Goal: Task Accomplishment & Management: Complete application form

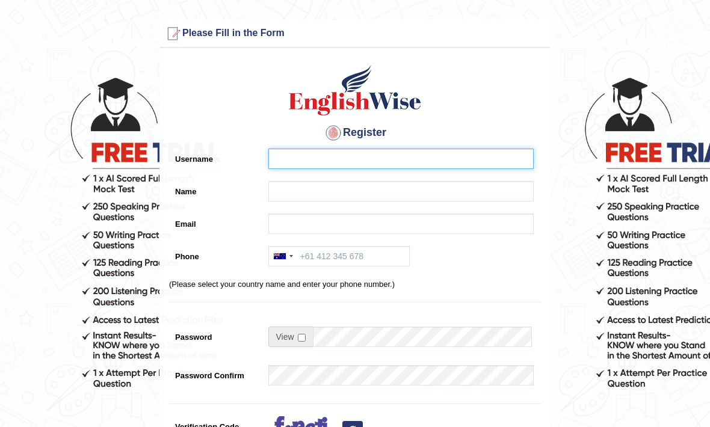
click at [345, 161] on input "Username" at bounding box center [402, 159] width 266 height 20
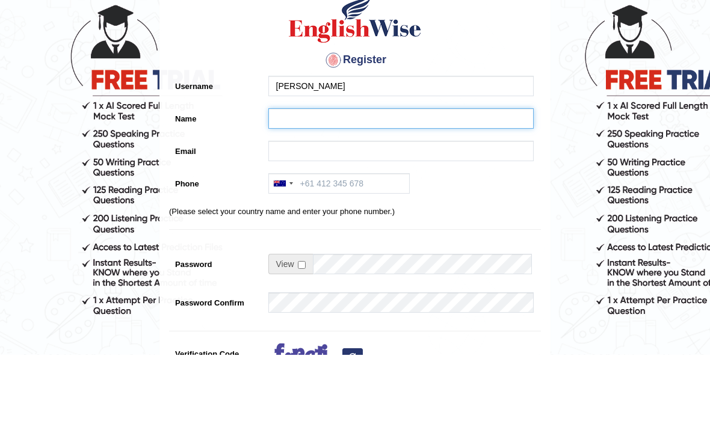
click at [512, 181] on input "Name" at bounding box center [402, 191] width 266 height 20
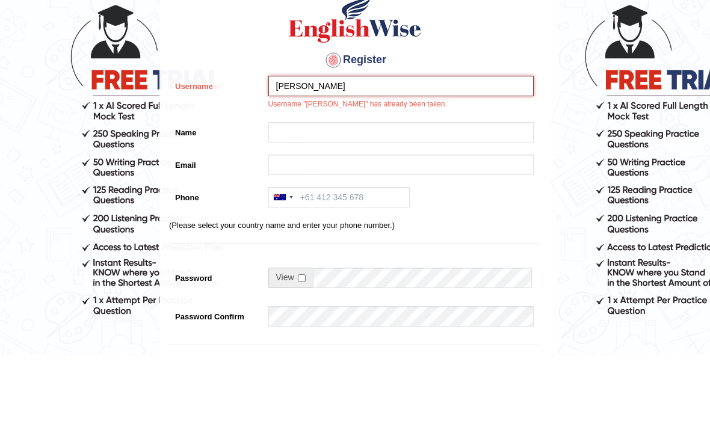
click at [508, 149] on input "[PERSON_NAME]" at bounding box center [402, 159] width 266 height 20
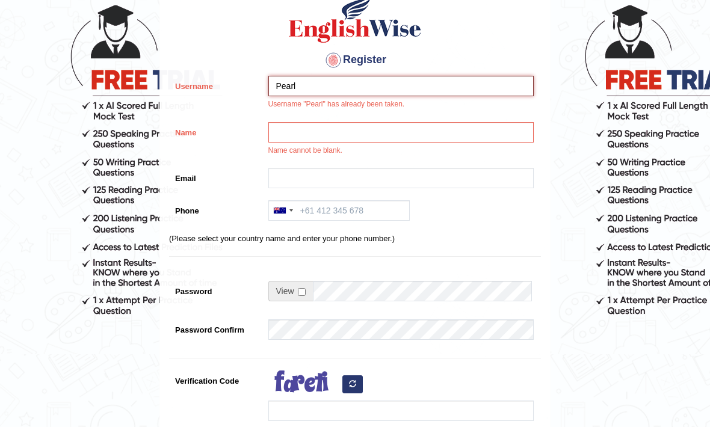
click at [503, 88] on input "Pearl" at bounding box center [402, 86] width 266 height 20
type input "P"
click at [597, 134] on form "Please fix the following errors: Please Fill in the Form Register Username User…" at bounding box center [355, 280] width 707 height 665
click at [597, 136] on form "Please fix the following errors: Please Fill in the Form Register Username User…" at bounding box center [355, 280] width 707 height 665
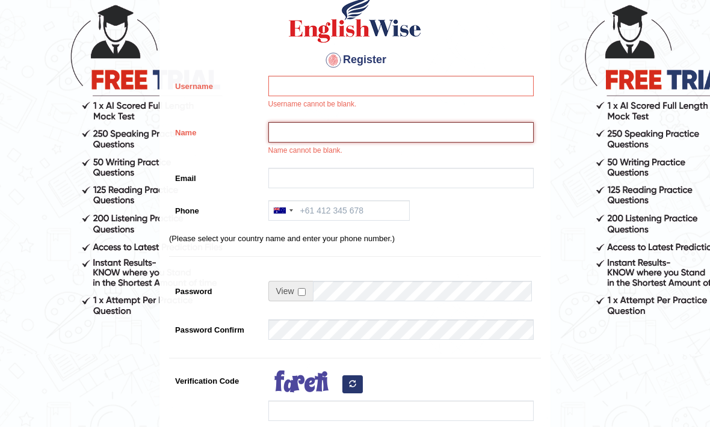
click at [502, 137] on input "Name" at bounding box center [402, 132] width 266 height 20
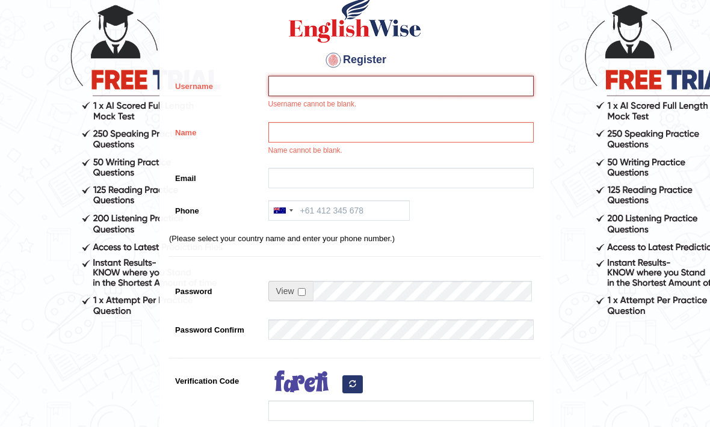
click at [502, 87] on input "Username" at bounding box center [402, 86] width 266 height 20
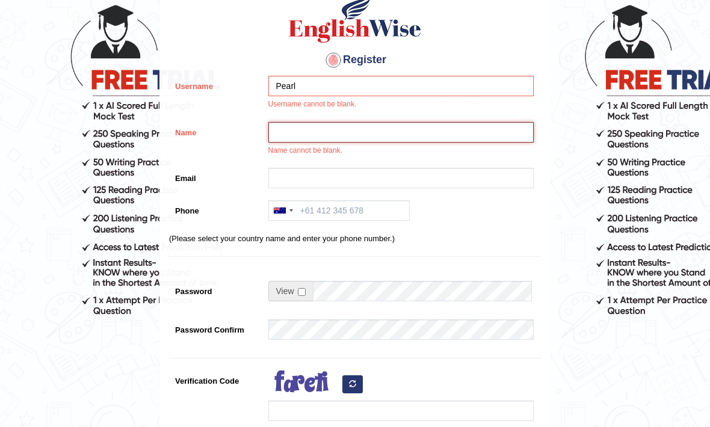
click at [283, 128] on input "Name" at bounding box center [402, 133] width 266 height 20
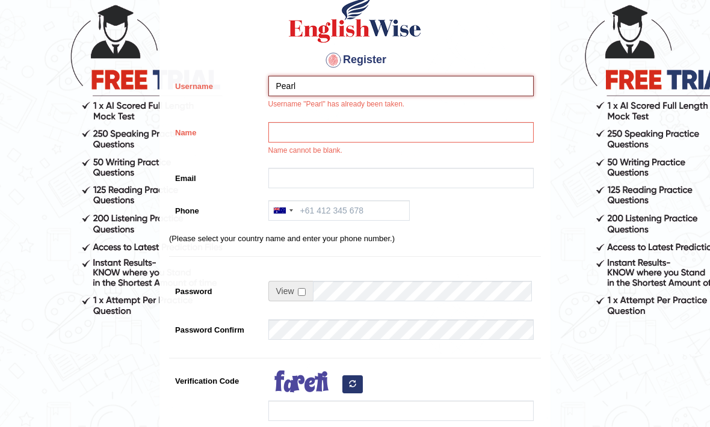
click at [492, 91] on input "Pearl" at bounding box center [402, 86] width 266 height 20
type input "PearlinaPTEEnglish"
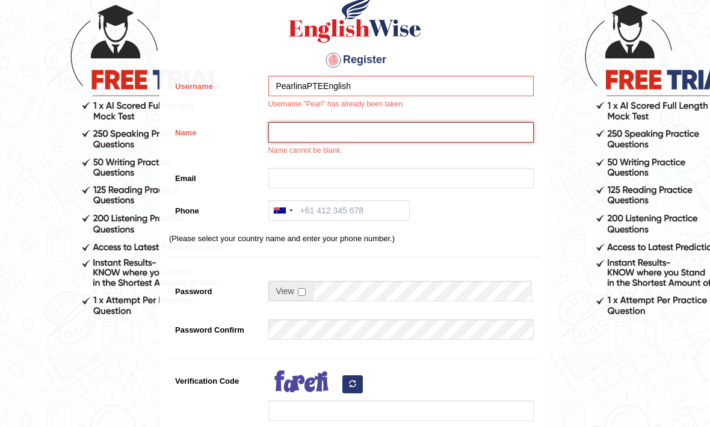
click at [291, 126] on input "Name" at bounding box center [402, 133] width 266 height 20
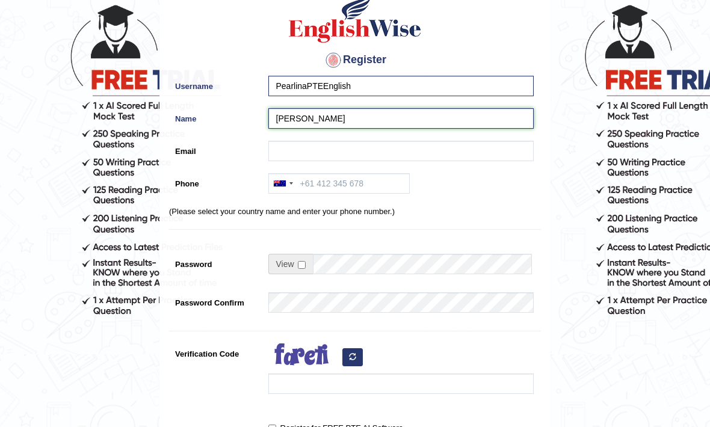
type input "Pearlina"
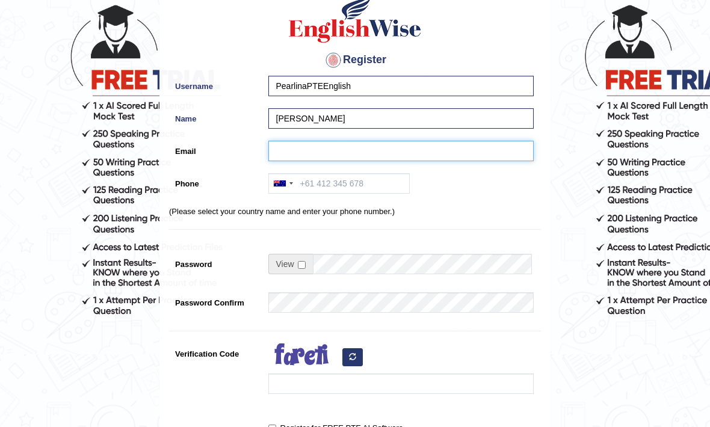
click at [291, 161] on input "Email" at bounding box center [402, 151] width 266 height 20
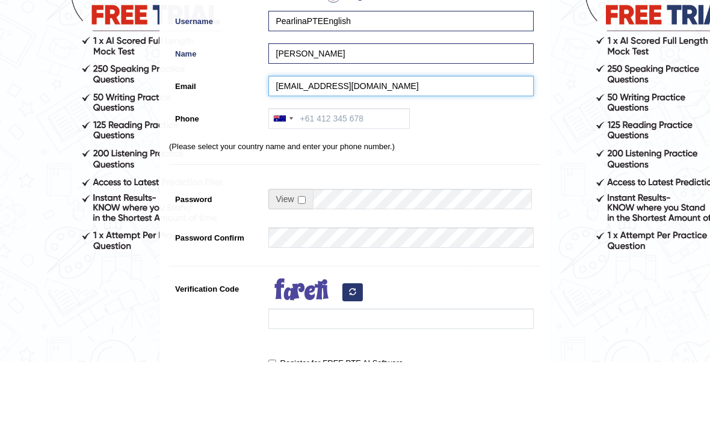
click at [322, 141] on input "pearlina20p7@gmail.com" at bounding box center [402, 151] width 266 height 20
type input "pearlina2007@gmail.com"
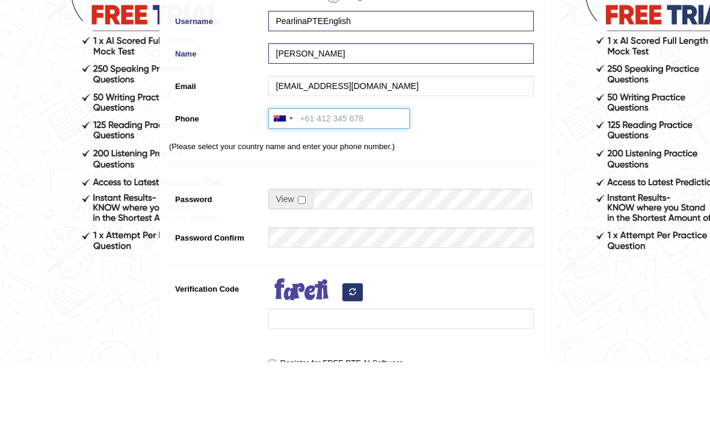
click at [322, 174] on input "Phone" at bounding box center [339, 184] width 141 height 20
type input "+"
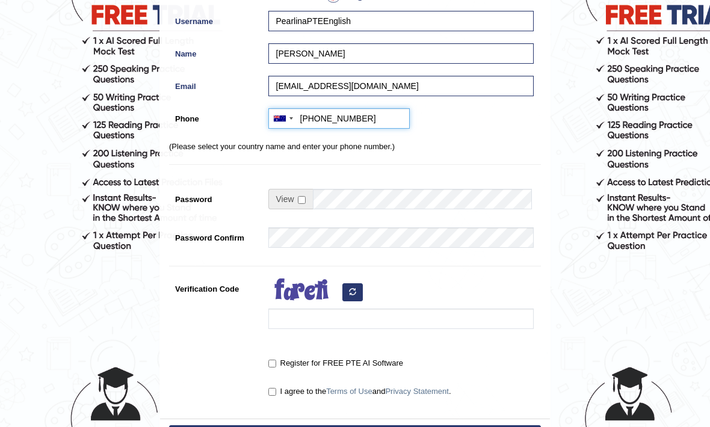
type input "+61 401 764 667"
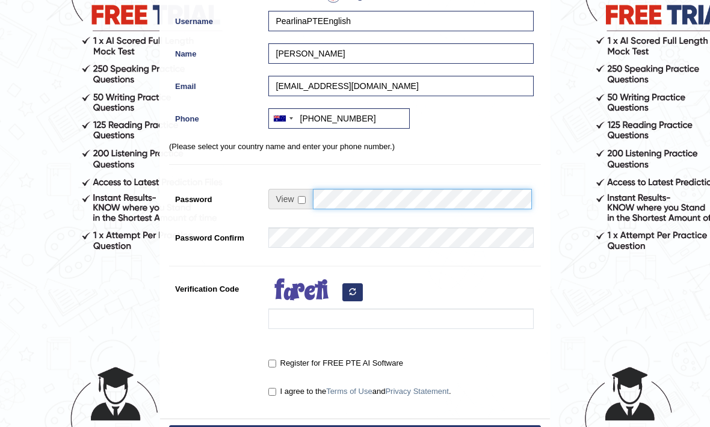
scroll to position [137, 0]
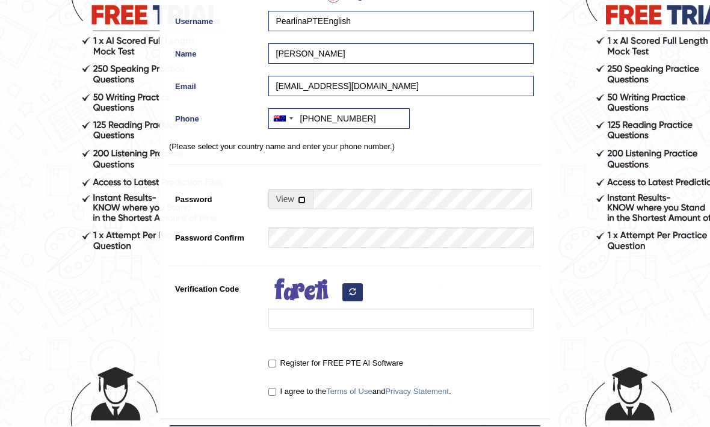
click at [302, 199] on input "checkbox" at bounding box center [302, 201] width 8 height 8
checkbox input "true"
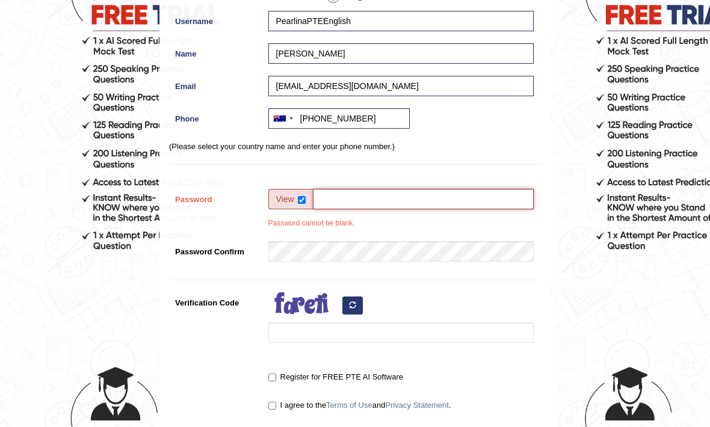
click at [345, 202] on input "Password" at bounding box center [423, 199] width 221 height 20
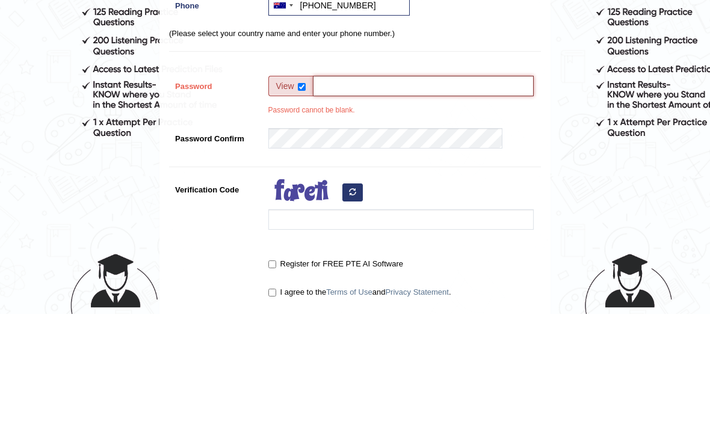
scroll to position [250, 0]
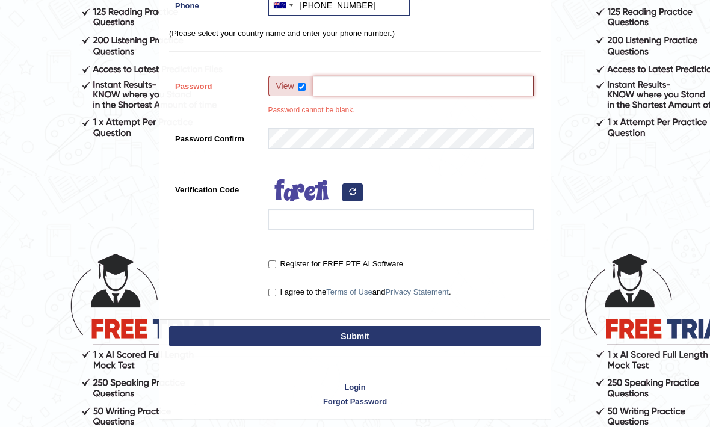
click at [368, 84] on input "Password" at bounding box center [423, 86] width 221 height 20
paste input "Woofy@Dog123"
type input "Woofy@Dog123"
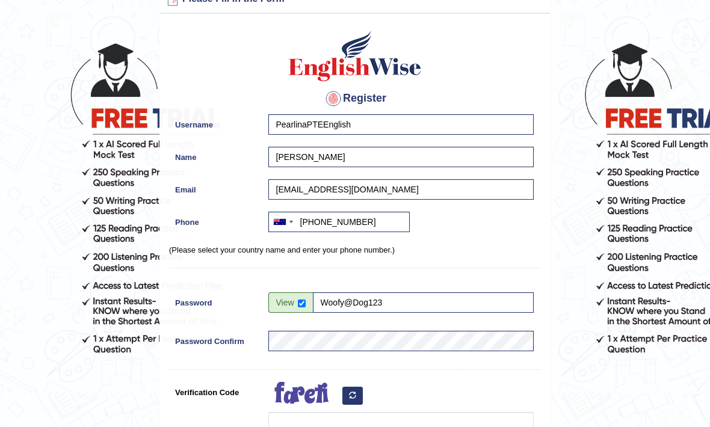
scroll to position [34, 0]
click at [419, 421] on input "Verification Code" at bounding box center [402, 422] width 266 height 20
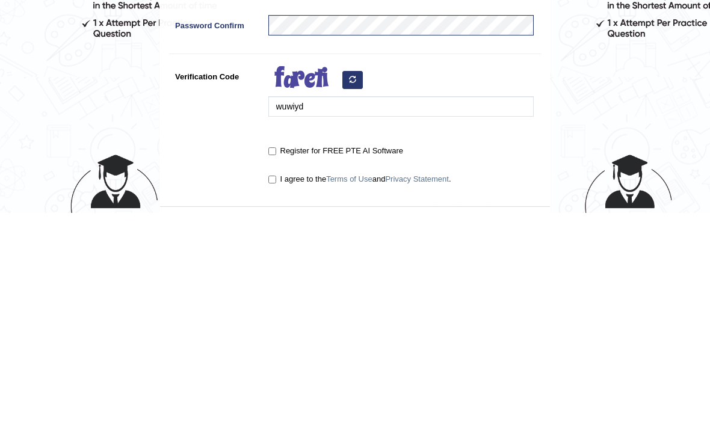
scroll to position [238, 0]
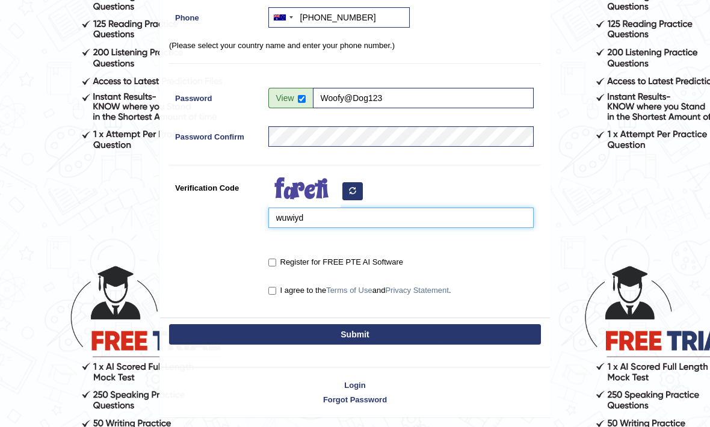
click at [499, 222] on input "wuwiyd" at bounding box center [402, 218] width 266 height 20
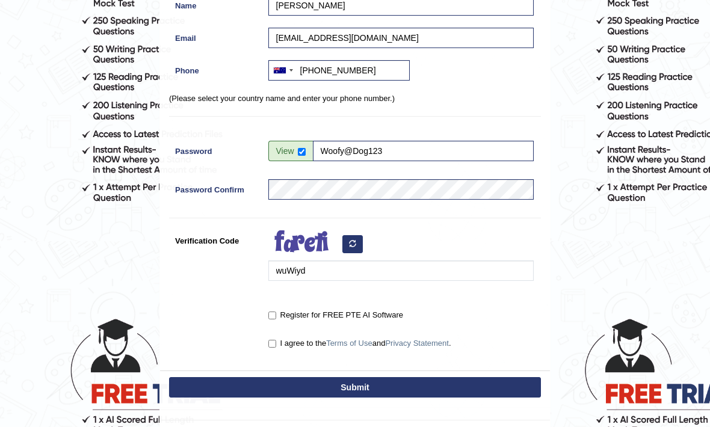
scroll to position [0, 0]
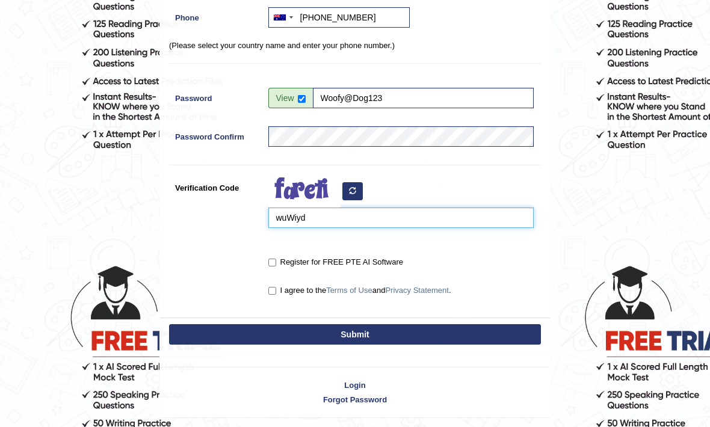
type input "wuWiyd"
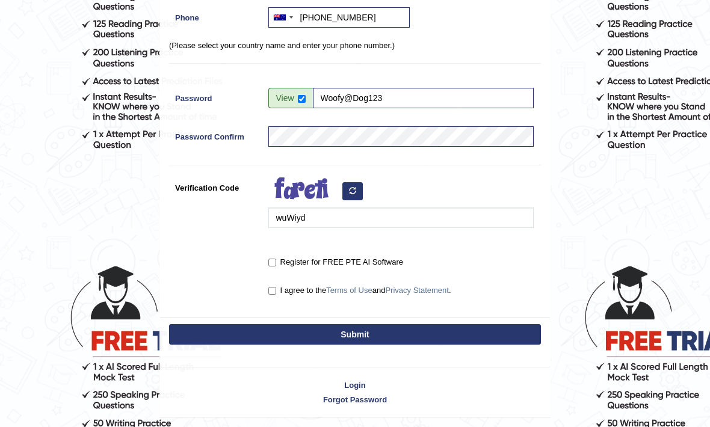
click at [274, 267] on input "Register for FREE PTE AI Software" at bounding box center [273, 263] width 8 height 8
checkbox input "true"
click at [276, 293] on input "I agree to the Terms of Use and Privacy Statement ." at bounding box center [273, 292] width 8 height 8
checkbox input "true"
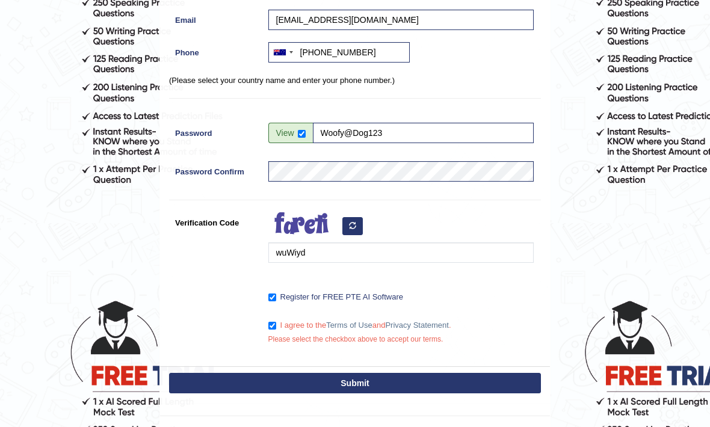
scroll to position [252, 0]
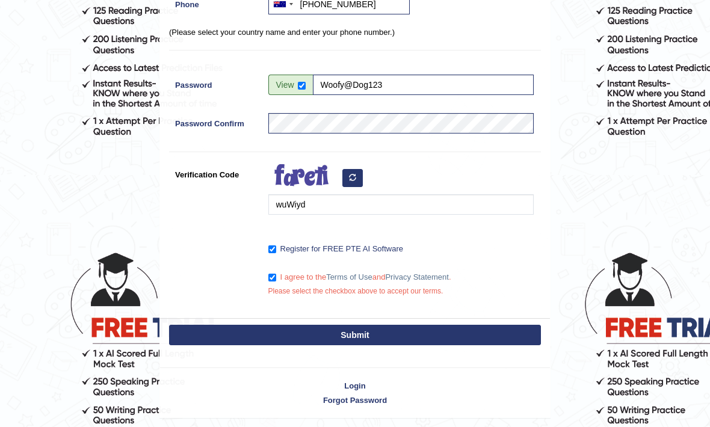
click at [507, 341] on button "Submit" at bounding box center [355, 336] width 372 height 20
type input "+61401764667"
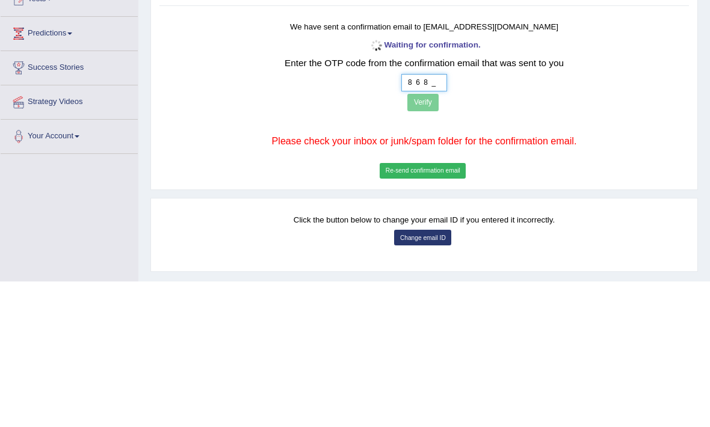
type input "8 6 8 7"
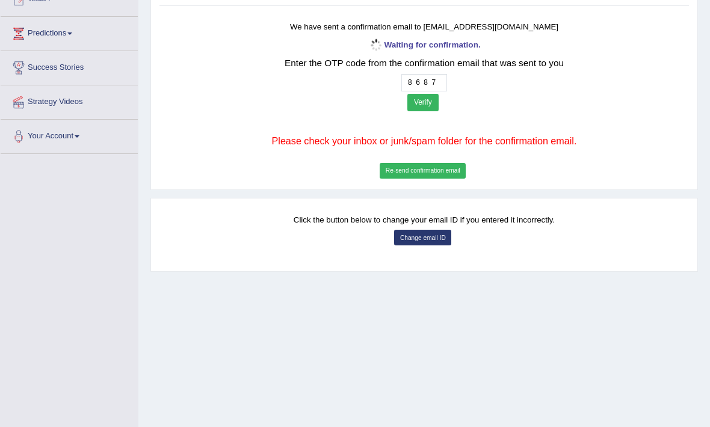
click at [408, 109] on button "Verify" at bounding box center [423, 102] width 31 height 17
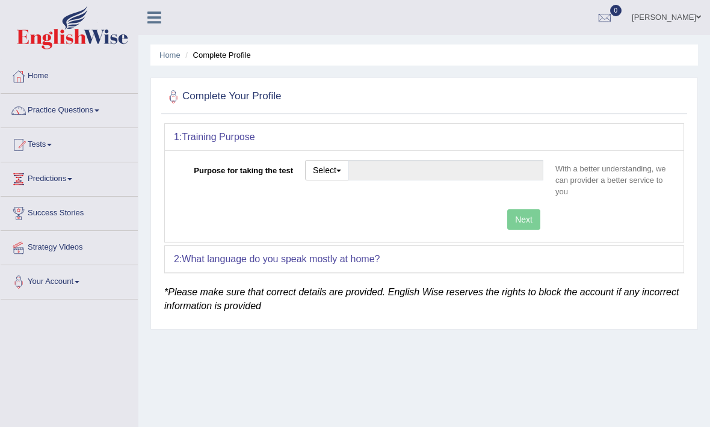
click at [345, 167] on button "Select" at bounding box center [327, 170] width 44 height 20
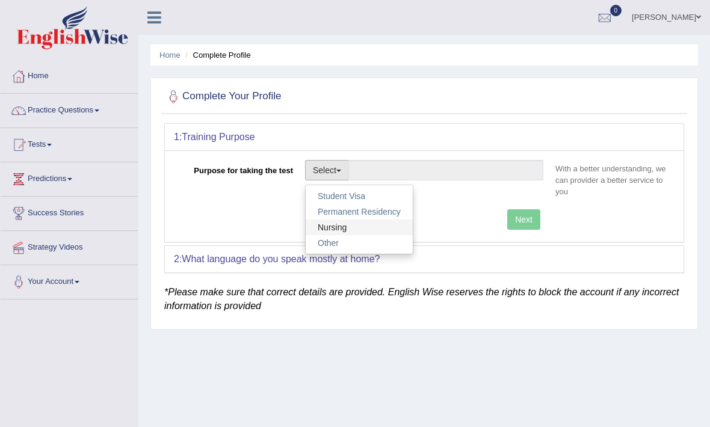
click at [383, 223] on link "Nursing" at bounding box center [359, 228] width 107 height 16
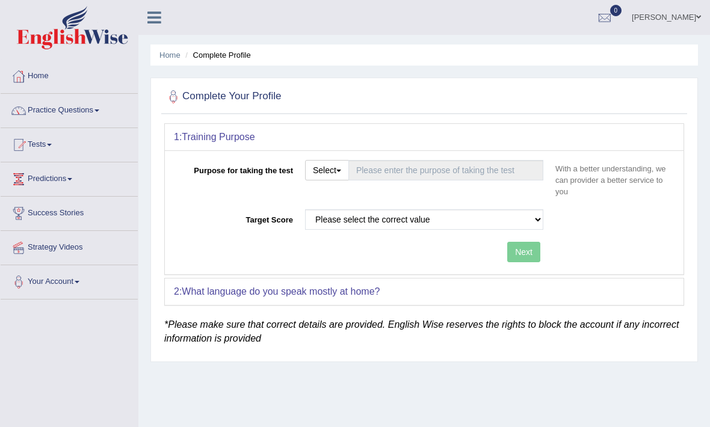
type input "Nursing"
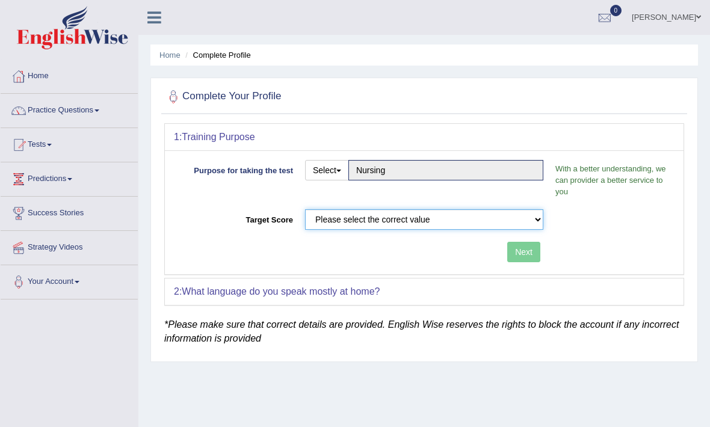
click at [463, 226] on select "Please select the correct value 50 (6 bands) 58 (6.5 bands) 65 (7 bands) 79 (8 …" at bounding box center [424, 220] width 238 height 20
select select "65"
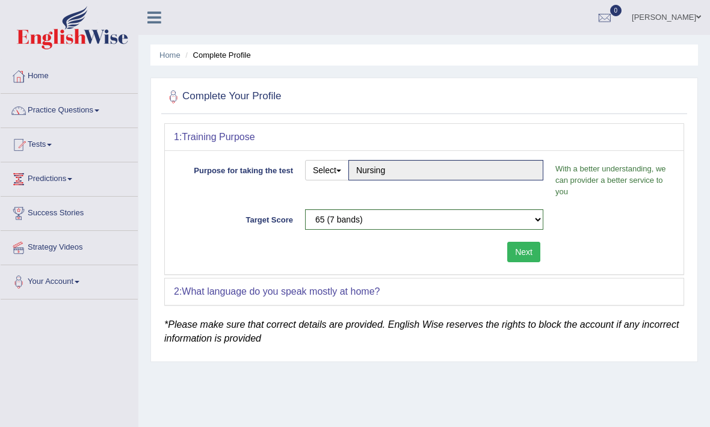
click at [351, 277] on div "1: Training Purpose Purpose for taking the test Select Student Visa Permanent R…" at bounding box center [424, 214] width 520 height 182
click at [348, 282] on div "2: What language do you speak mostly at home?" at bounding box center [424, 292] width 519 height 26
click at [526, 249] on button "Next" at bounding box center [524, 252] width 33 height 20
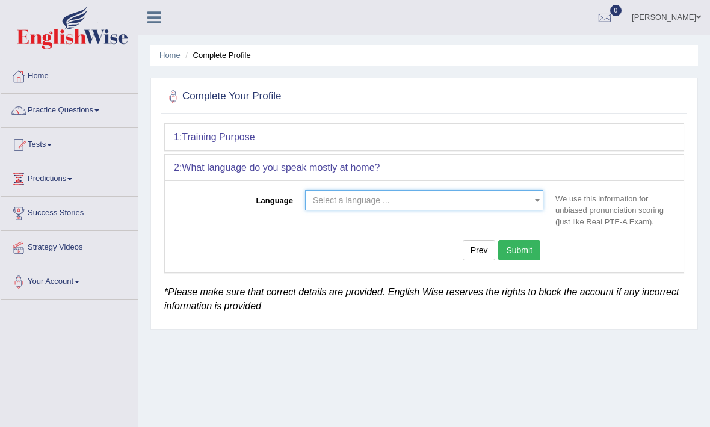
click at [422, 205] on span "Select a language ..." at bounding box center [421, 200] width 216 height 12
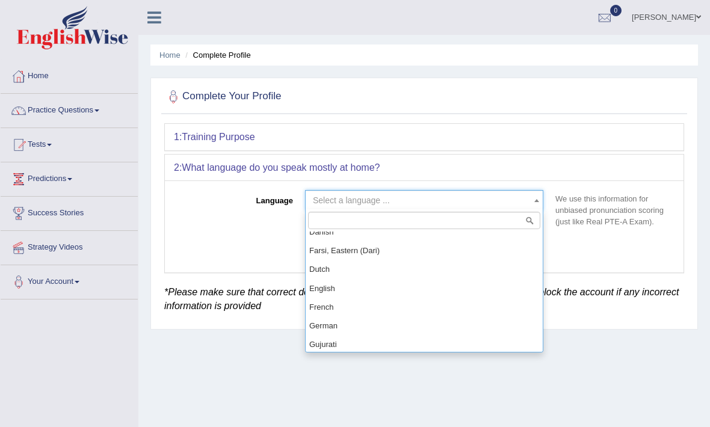
scroll to position [403, 0]
select select "English"
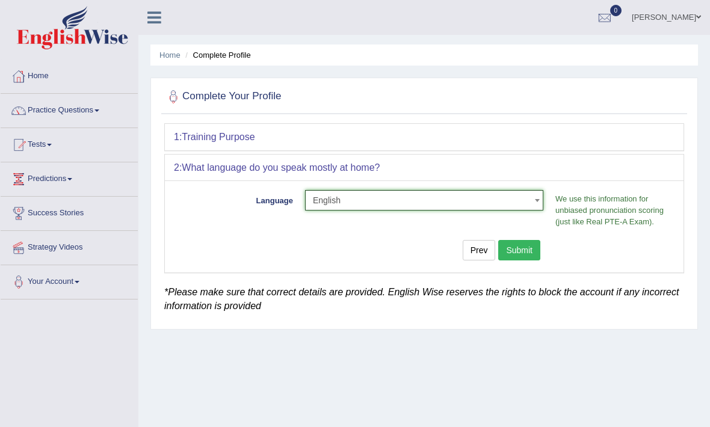
click at [530, 250] on button "Submit" at bounding box center [520, 250] width 42 height 20
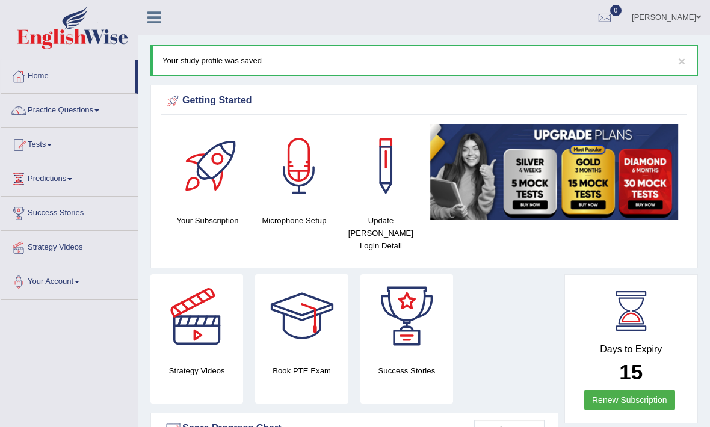
click at [61, 117] on link "Practice Questions" at bounding box center [69, 109] width 137 height 30
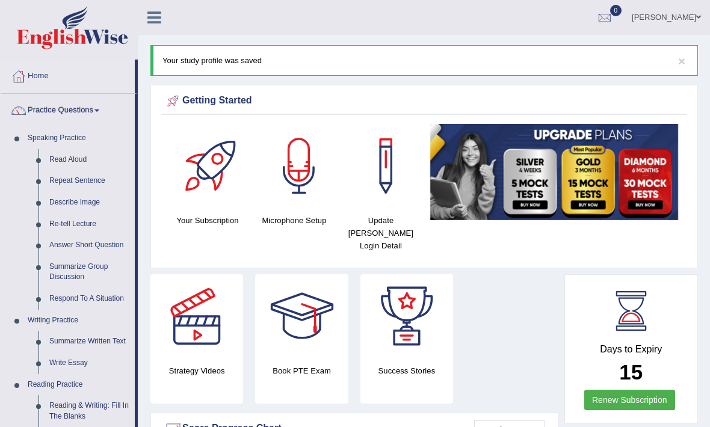
click at [88, 156] on div at bounding box center [355, 213] width 710 height 427
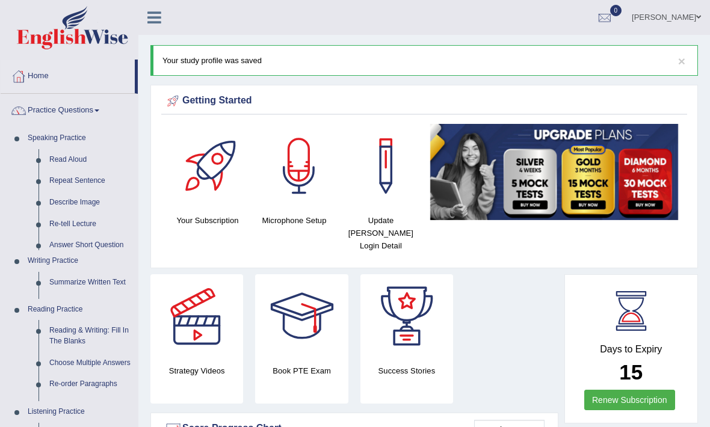
click at [87, 160] on link "Read Aloud" at bounding box center [91, 160] width 94 height 22
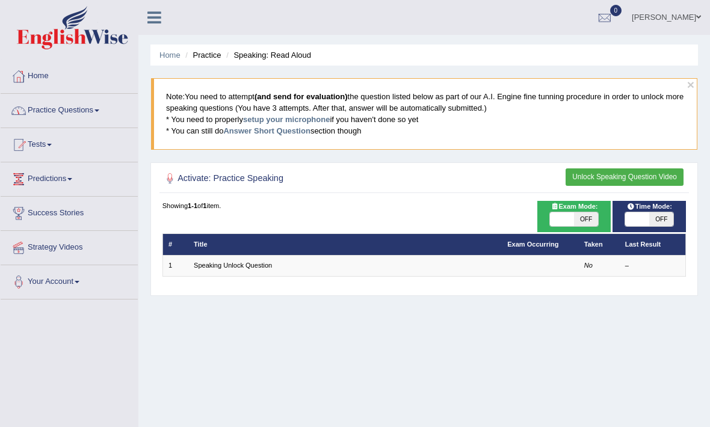
click at [116, 120] on link "Practice Questions" at bounding box center [69, 109] width 137 height 30
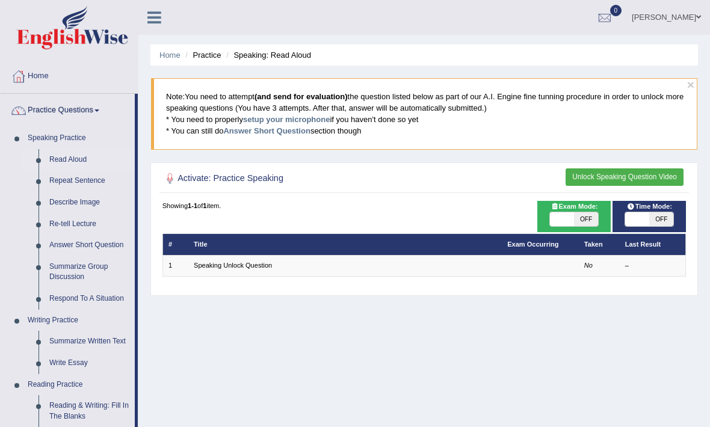
click at [75, 82] on div at bounding box center [355, 213] width 710 height 427
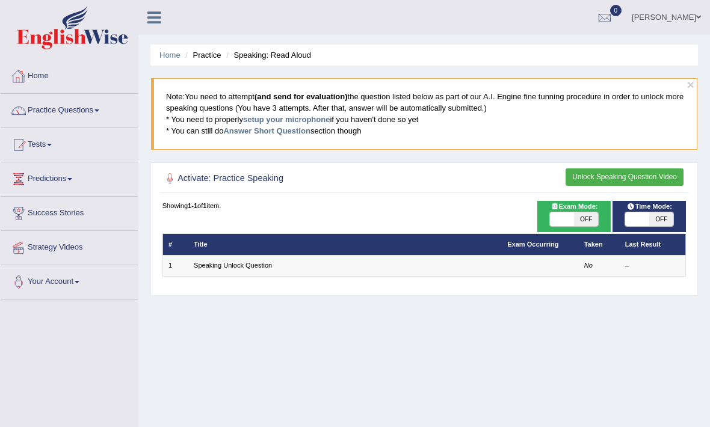
click at [82, 87] on link "Home" at bounding box center [69, 75] width 137 height 30
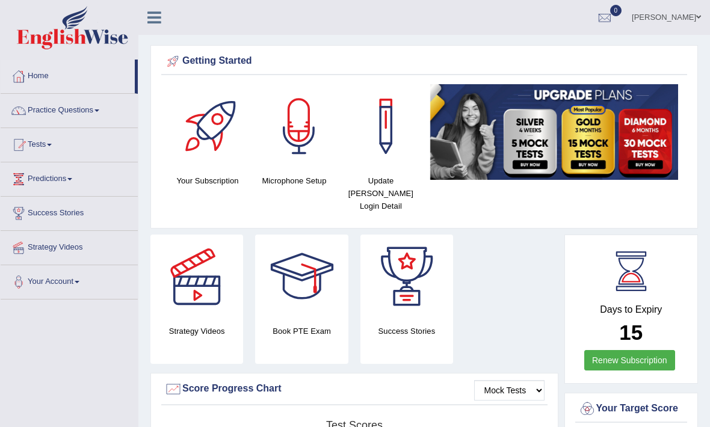
click at [697, 21] on span at bounding box center [699, 17] width 5 height 8
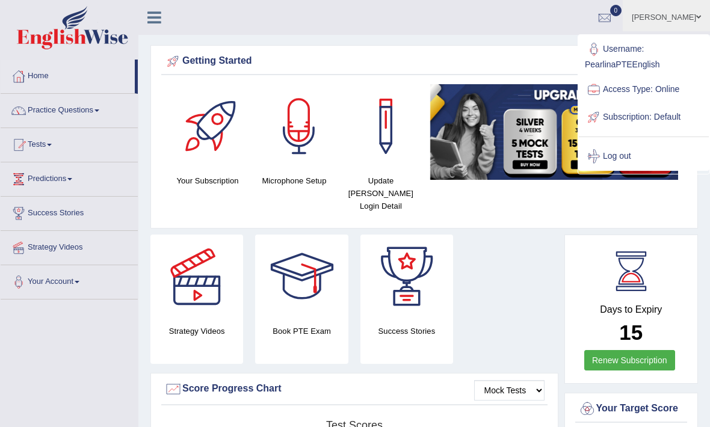
click at [651, 155] on link "Log out" at bounding box center [644, 157] width 130 height 28
